Goal: Use online tool/utility: Utilize a website feature to perform a specific function

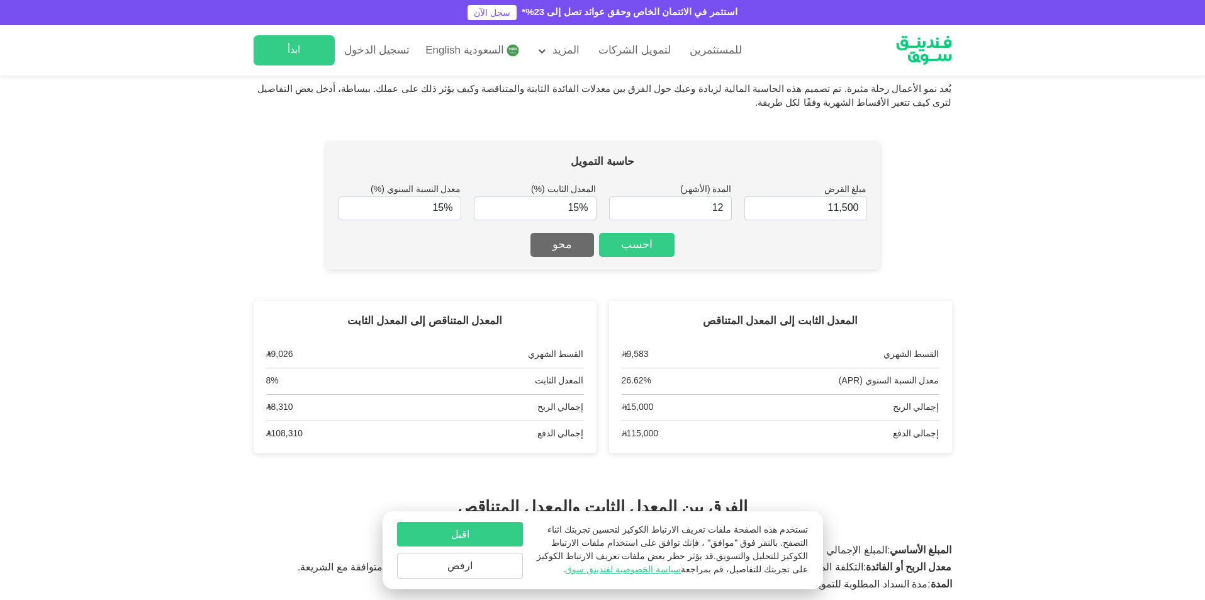
type input "11,500"
click at [634, 204] on input "12" at bounding box center [670, 208] width 123 height 24
click at [622, 204] on input "13" at bounding box center [670, 208] width 123 height 24
click at [622, 204] on input "14" at bounding box center [670, 208] width 123 height 24
click at [622, 204] on input "15" at bounding box center [670, 208] width 123 height 24
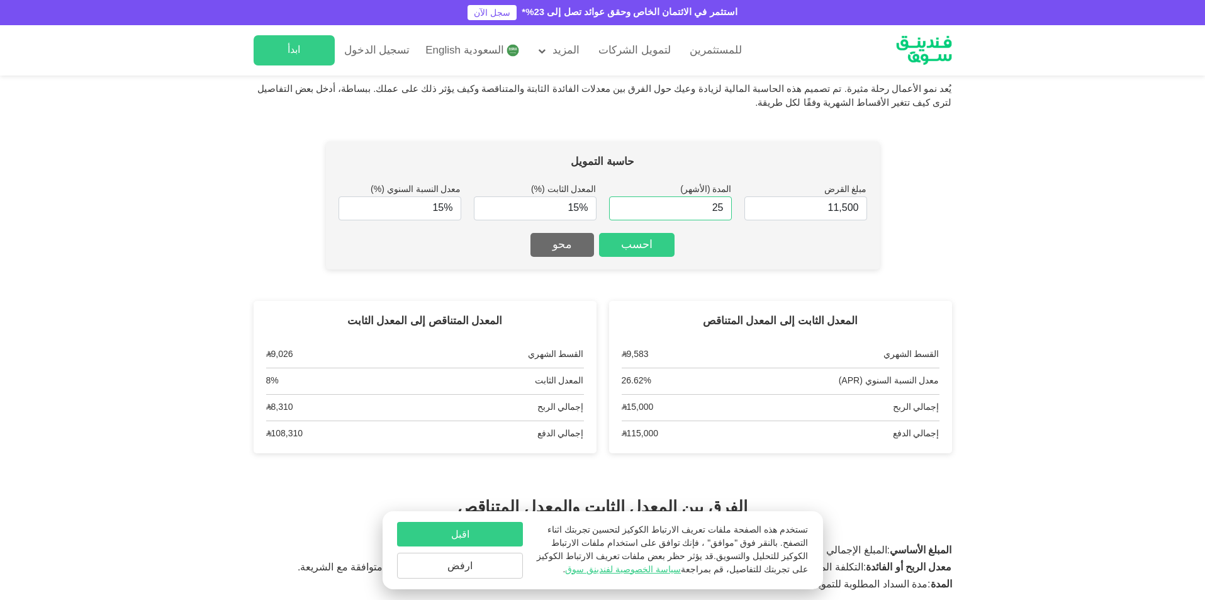
click at [622, 204] on input "25" at bounding box center [670, 208] width 123 height 24
click at [620, 207] on input "26" at bounding box center [670, 208] width 123 height 24
click at [619, 209] on input "25" at bounding box center [670, 208] width 123 height 24
type input "24"
click at [619, 209] on input "24" at bounding box center [670, 208] width 123 height 24
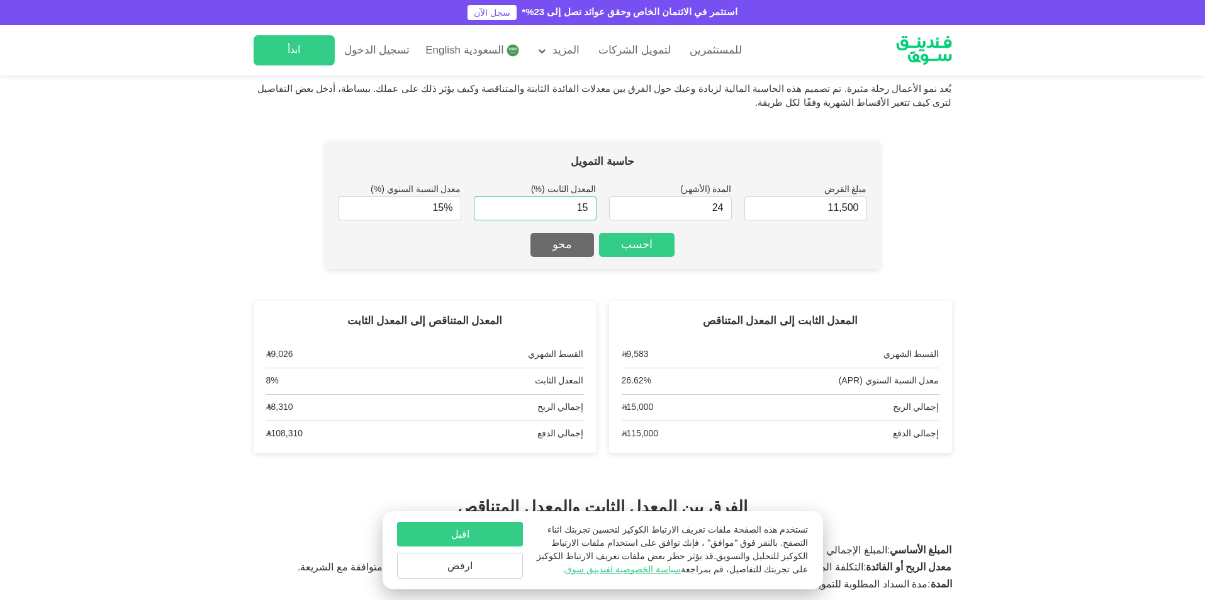
drag, startPoint x: 553, startPoint y: 213, endPoint x: 632, endPoint y: 215, distance: 79.9
click at [632, 215] on div "مبلغ القرض 11,500 المدة (الأشهر) 24 المعدل الثابت (%) 15 معدل النسبة السنوي (%)…" at bounding box center [603, 201] width 529 height 37
type input "20%"
type input "15"
drag, startPoint x: 448, startPoint y: 199, endPoint x: 509, endPoint y: 205, distance: 61.4
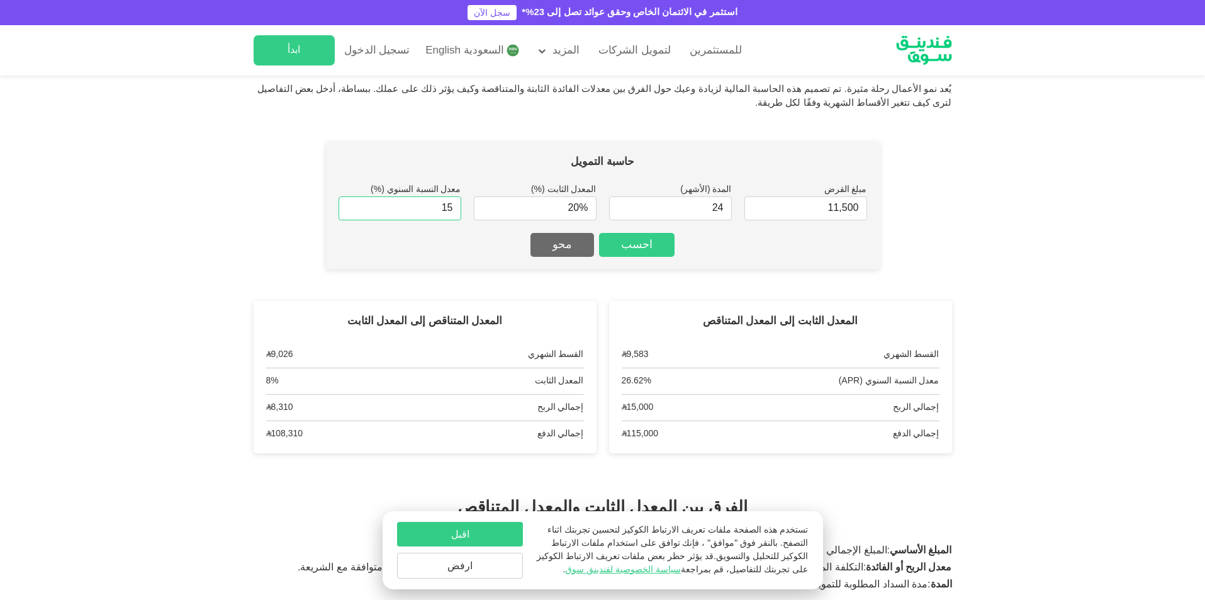
click at [509, 205] on div "مبلغ القرض 11,500 المدة (الأشهر) 24 المعدل الثابت (%) 20% معدل النسبة السنوي (%…" at bounding box center [603, 201] width 529 height 37
type input "1"
type input "0%"
click at [614, 242] on button "احسب" at bounding box center [637, 245] width 76 height 24
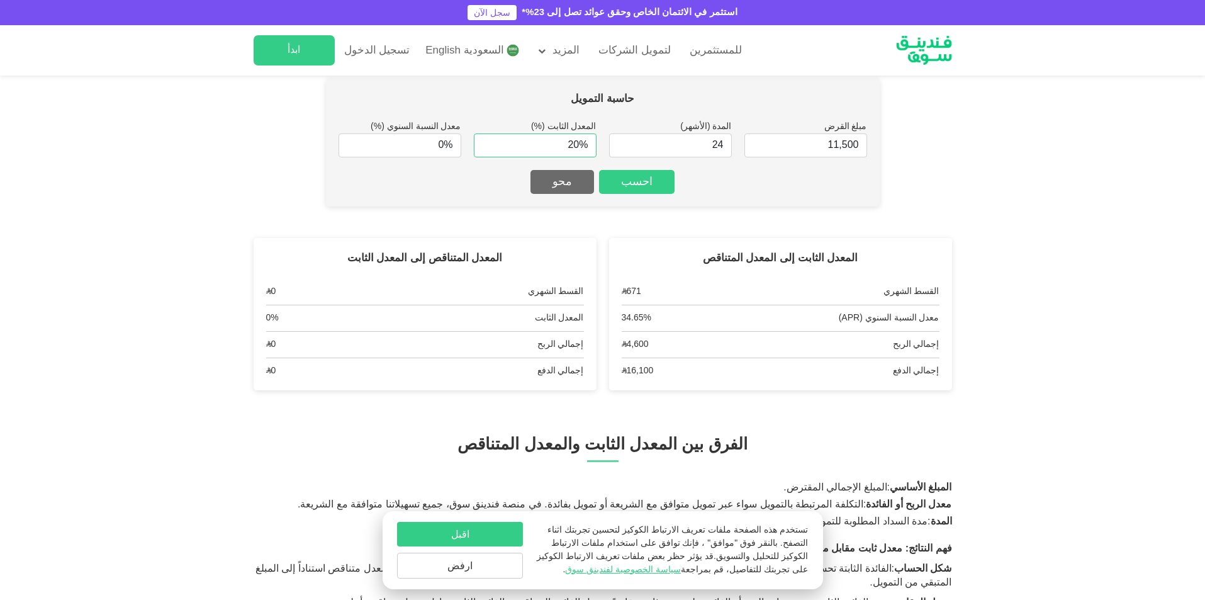
type input "20"
drag, startPoint x: 567, startPoint y: 149, endPoint x: 607, endPoint y: 143, distance: 40.1
click at [591, 145] on input "20" at bounding box center [535, 145] width 123 height 24
type input "4"
type input "10%"
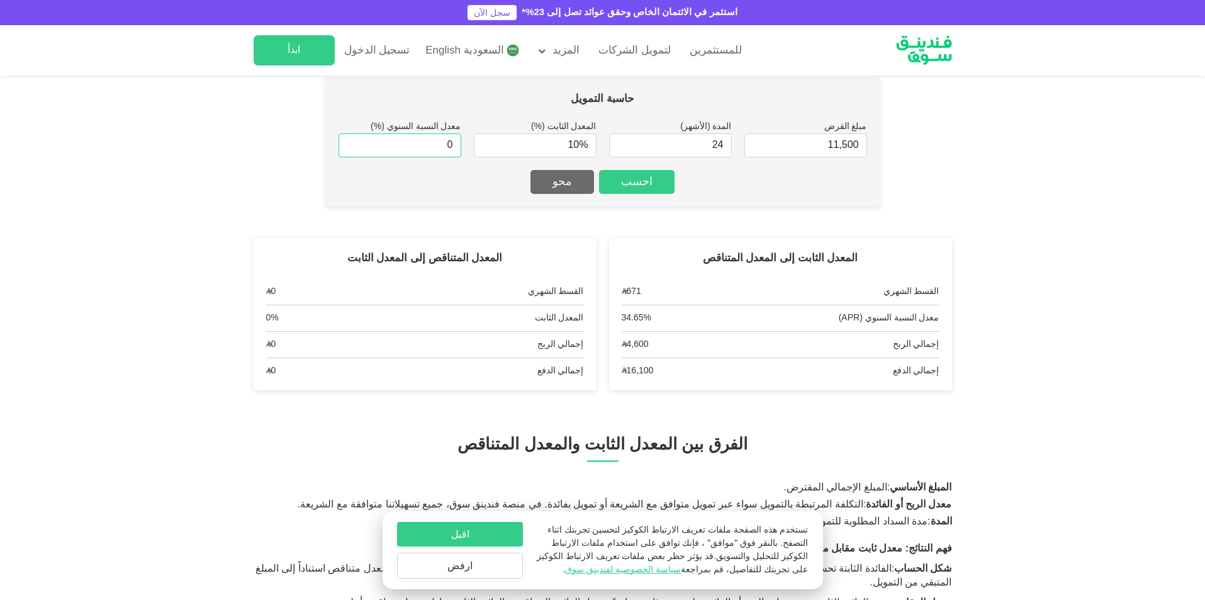
drag, startPoint x: 457, startPoint y: 150, endPoint x: 525, endPoint y: 139, distance: 69.4
click at [525, 139] on div "مبلغ القرض 11,500 المدة (الأشهر) 24 المعدل الثابت (%) 10% معدل النسبة السنوي (%…" at bounding box center [603, 138] width 529 height 37
type input "10%"
click at [631, 175] on button "احسب" at bounding box center [637, 182] width 76 height 24
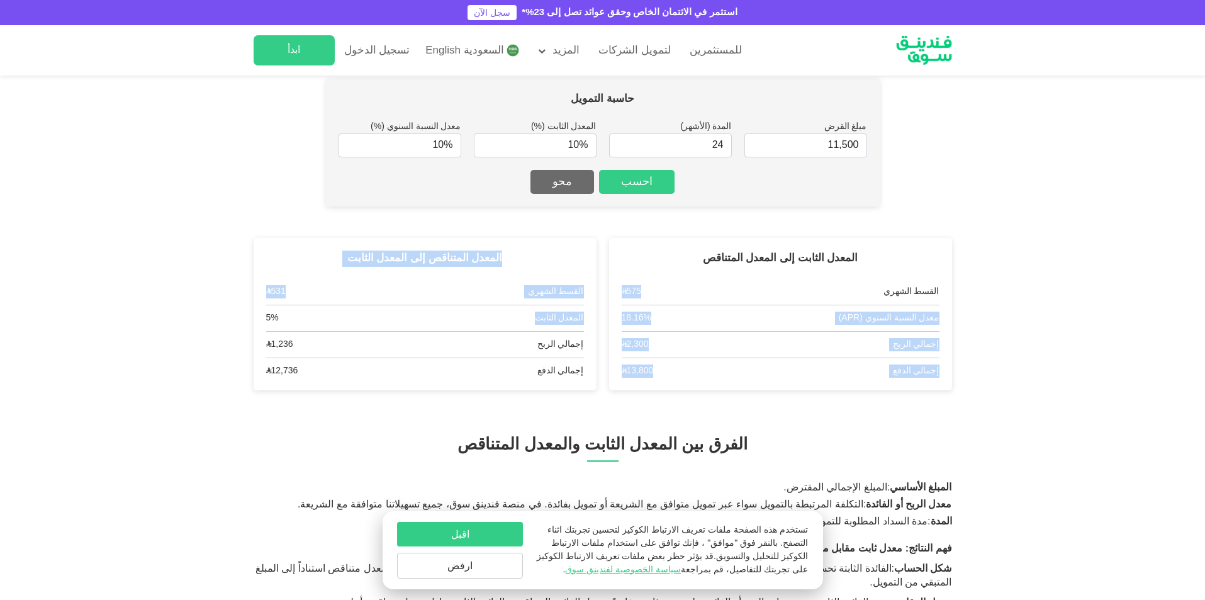
drag, startPoint x: 643, startPoint y: 291, endPoint x: 508, endPoint y: 313, distance: 136.6
click at [511, 310] on div "المعدل الثابت إلى المعدل المتناقص القسط الشهري ʢ 575 معدل النسبة السنوي (APR) 1…" at bounding box center [603, 314] width 698 height 153
click at [548, 314] on div "المعدل الثابت" at bounding box center [559, 317] width 49 height 13
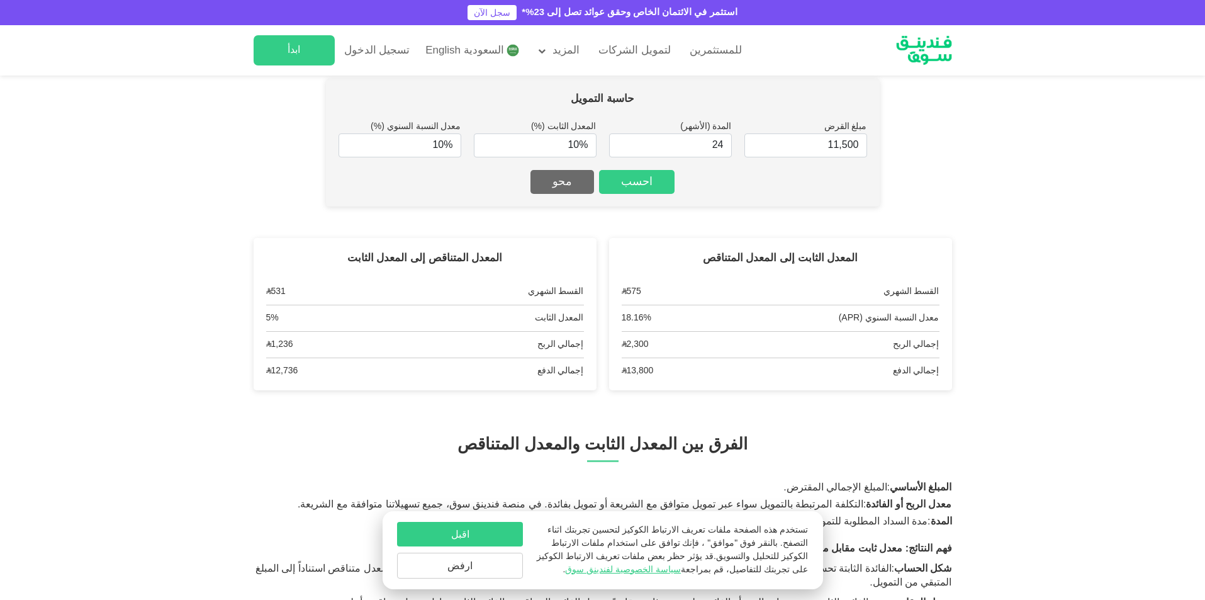
scroll to position [452, 0]
